Goal: Transaction & Acquisition: Purchase product/service

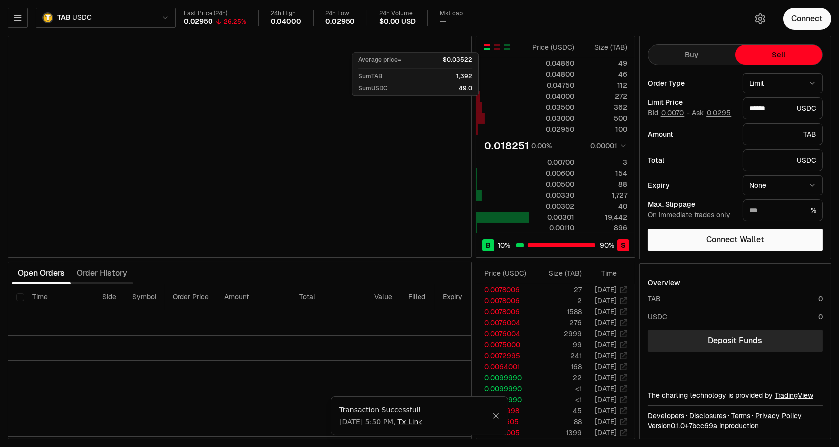
scroll to position [0, 92]
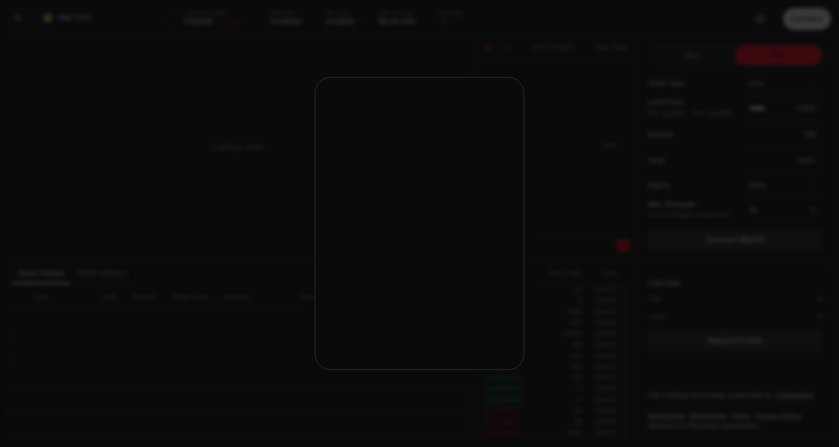
scroll to position [0, 92]
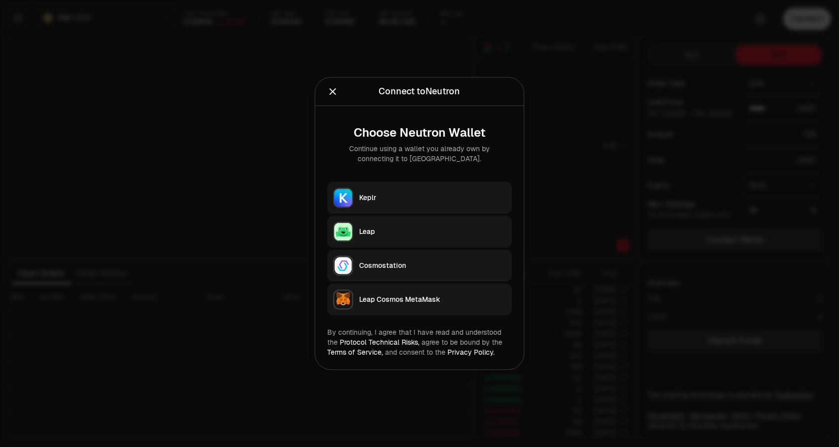
click at [410, 199] on div "Keplr" at bounding box center [432, 198] width 147 height 10
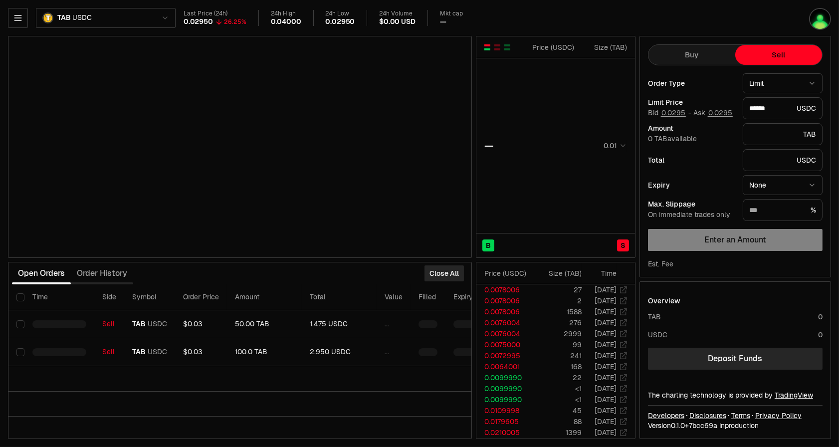
scroll to position [0, 92]
